Goal: Task Accomplishment & Management: Use online tool/utility

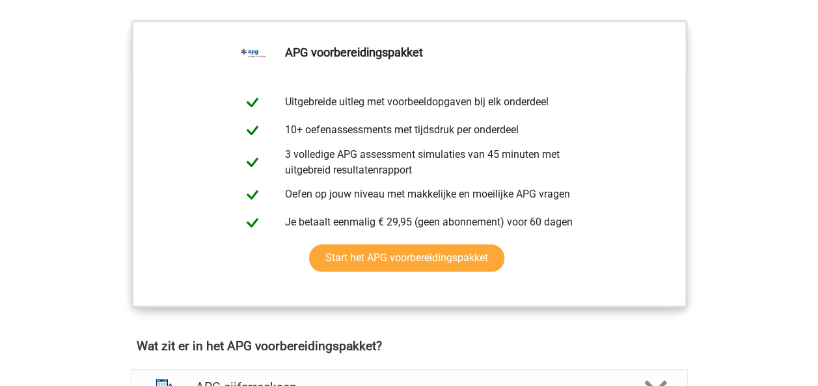
scroll to position [520, 0]
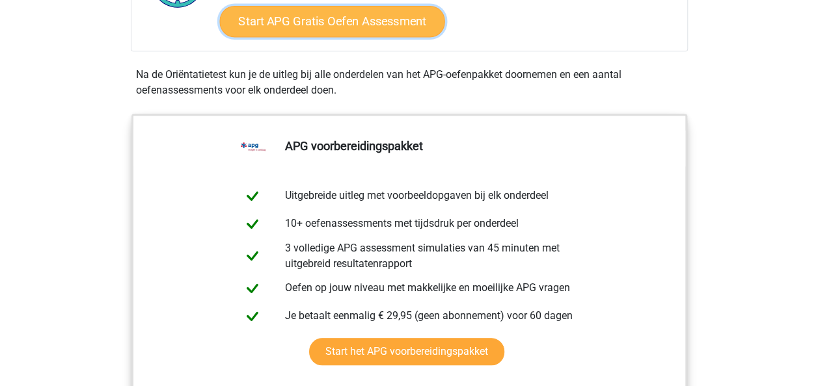
click at [305, 20] on link "Start APG Gratis Oefen Assessment" at bounding box center [331, 21] width 225 height 31
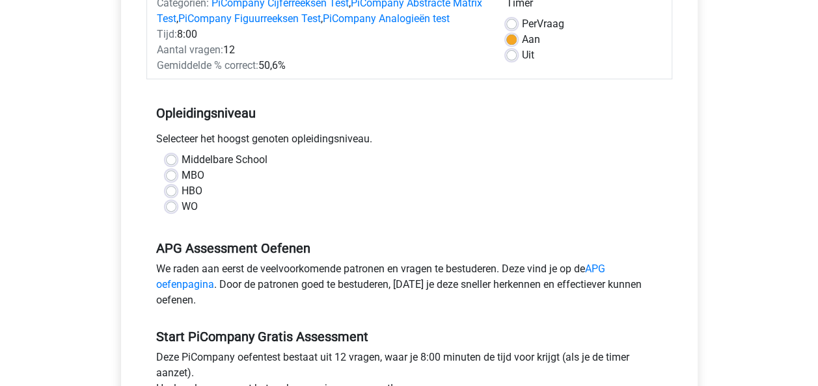
scroll to position [195, 0]
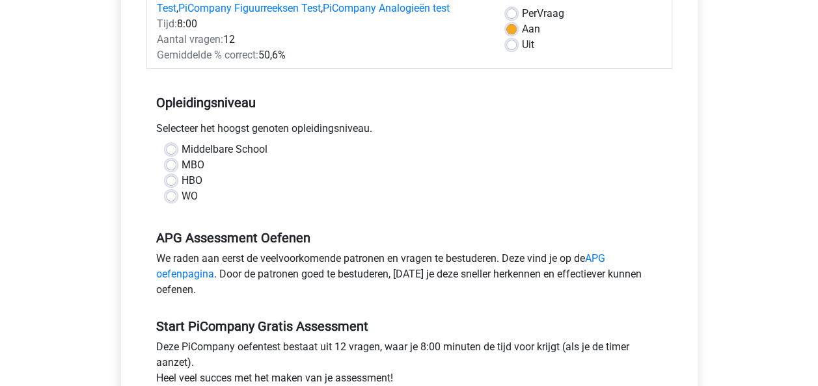
click at [181, 189] on label "HBO" at bounding box center [191, 181] width 21 height 16
click at [170, 186] on input "HBO" at bounding box center [171, 179] width 10 height 13
radio input "true"
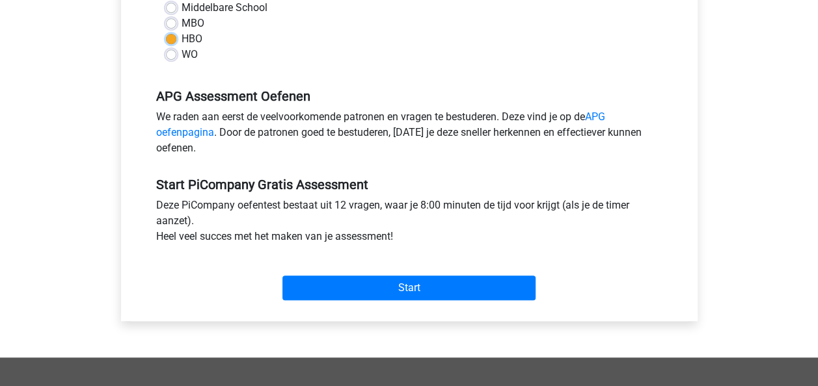
scroll to position [455, 0]
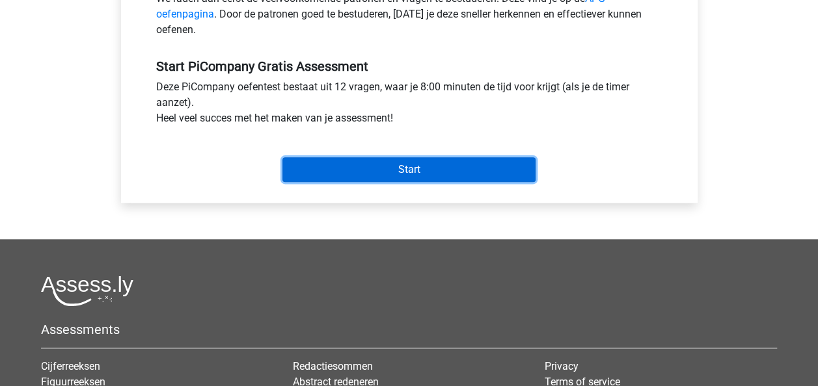
click at [402, 182] on input "Start" at bounding box center [408, 169] width 253 height 25
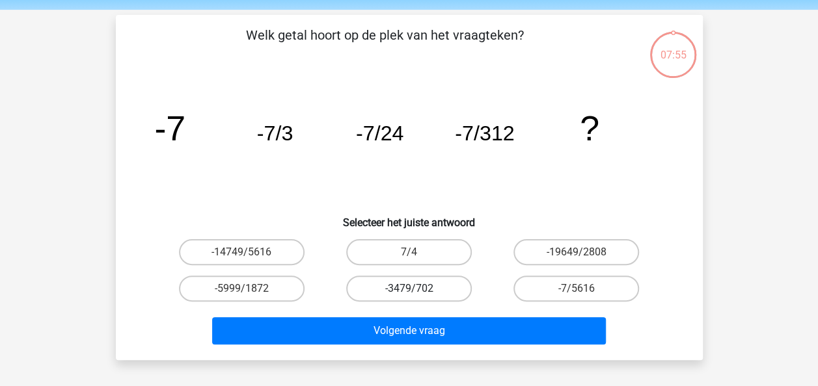
scroll to position [65, 0]
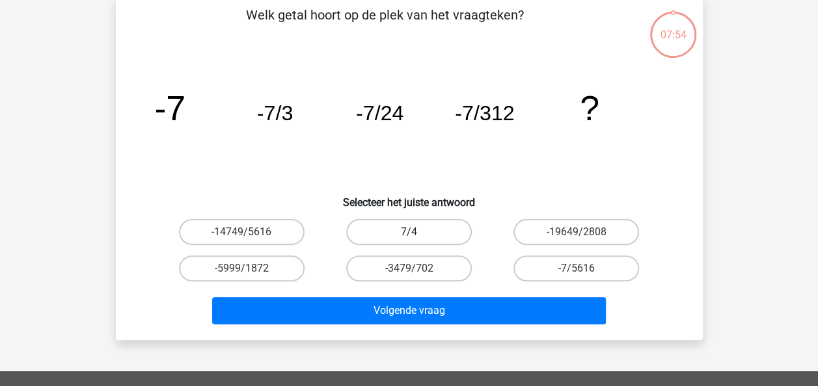
click at [418, 233] on label "7/4" at bounding box center [409, 232] width 126 height 26
click at [417, 233] on input "7/4" at bounding box center [412, 236] width 8 height 8
radio input "true"
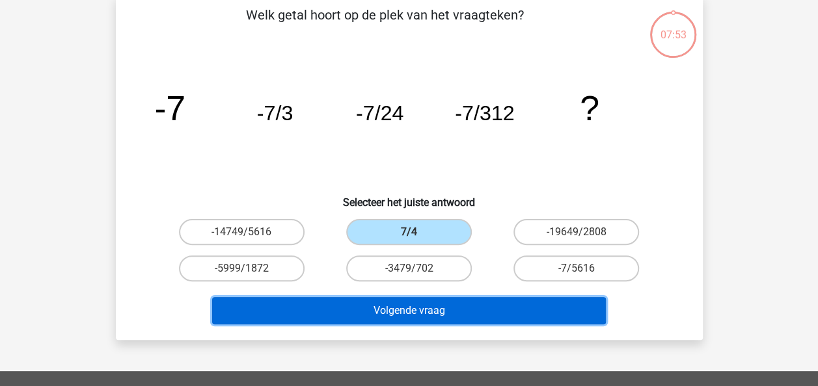
click at [413, 316] on button "Volgende vraag" at bounding box center [409, 310] width 394 height 27
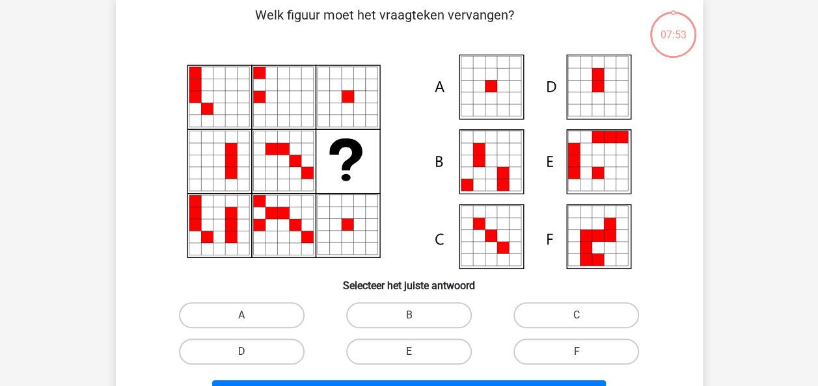
scroll to position [60, 0]
